Goal: Task Accomplishment & Management: Use online tool/utility

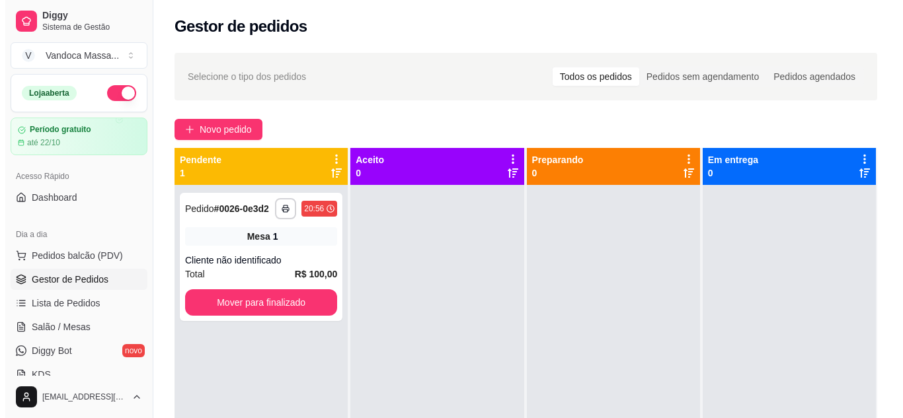
scroll to position [37, 0]
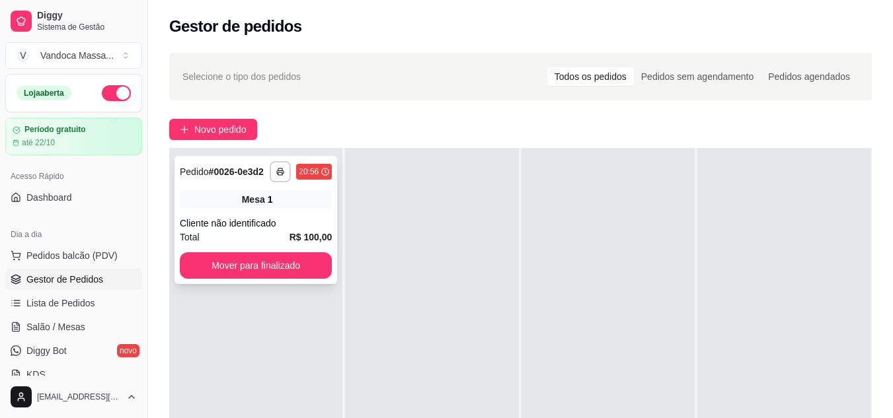
click at [281, 217] on div "Cliente não identificado" at bounding box center [256, 223] width 152 height 13
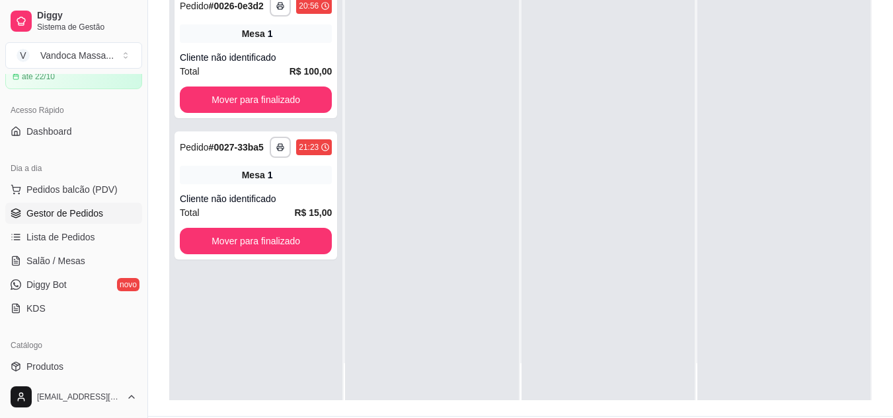
scroll to position [202, 0]
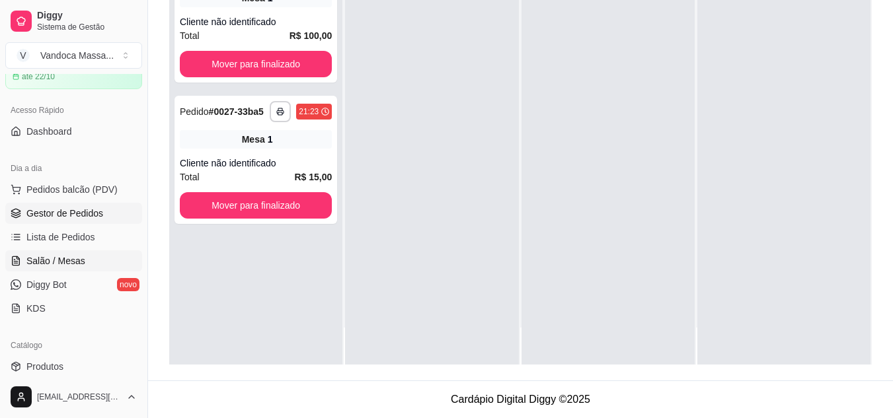
click at [73, 258] on span "Salão / Mesas" at bounding box center [55, 260] width 59 height 13
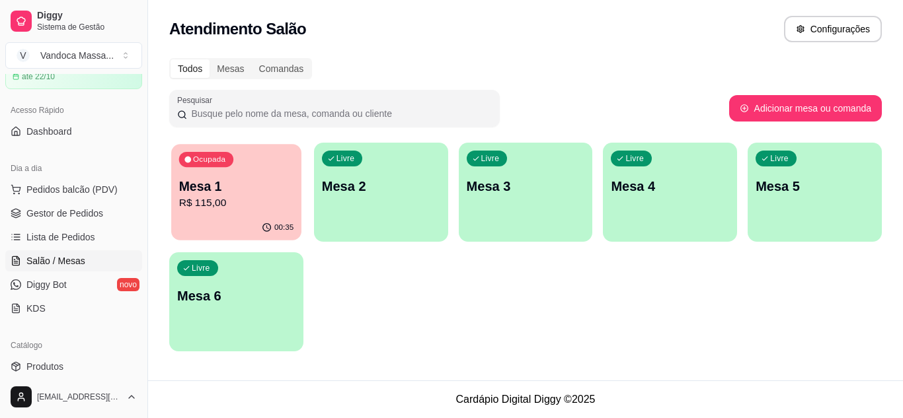
click at [254, 207] on p "R$ 115,00" at bounding box center [236, 203] width 114 height 15
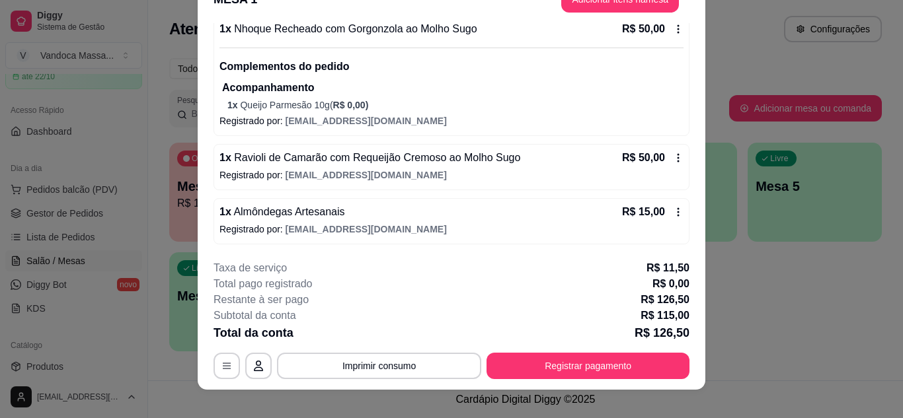
scroll to position [40, 0]
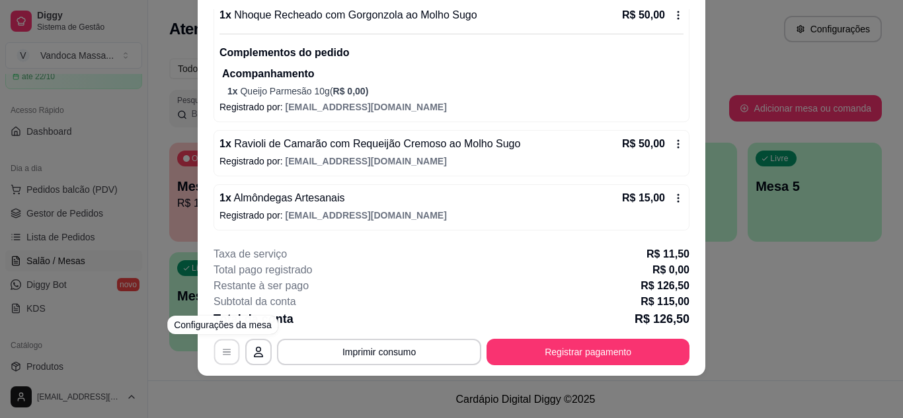
click at [227, 350] on icon "button" at bounding box center [226, 352] width 11 height 11
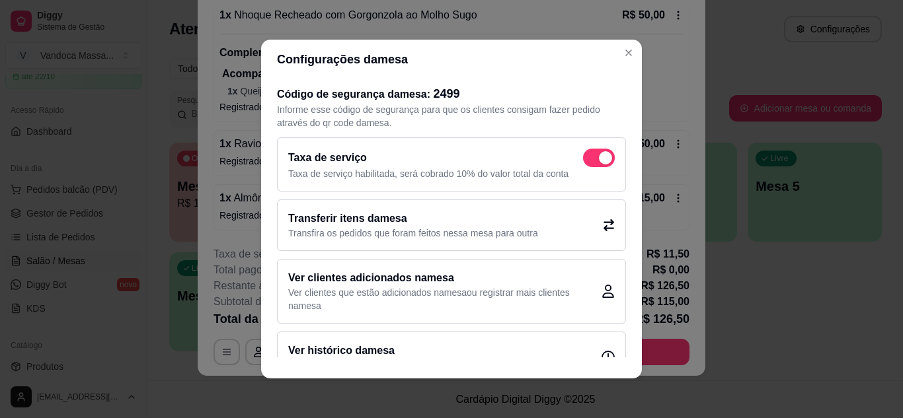
click at [599, 157] on span at bounding box center [605, 157] width 13 height 13
click at [585, 161] on input "checkbox" at bounding box center [586, 165] width 9 height 9
checkbox input "false"
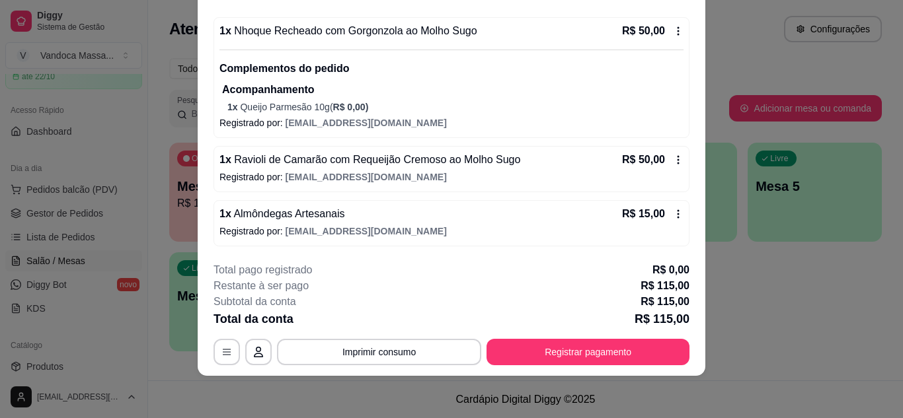
scroll to position [0, 0]
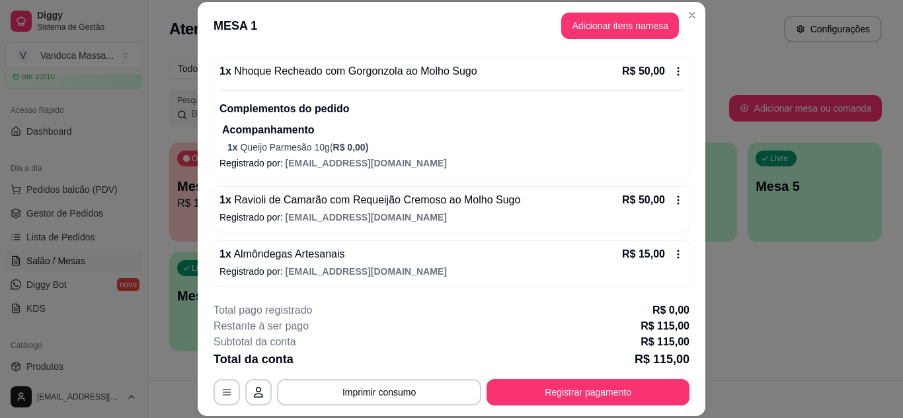
click at [433, 379] on button "Imprimir consumo" at bounding box center [379, 392] width 204 height 26
click at [381, 369] on button "IMPRESSORA" at bounding box center [378, 362] width 96 height 21
